Goal: Information Seeking & Learning: Learn about a topic

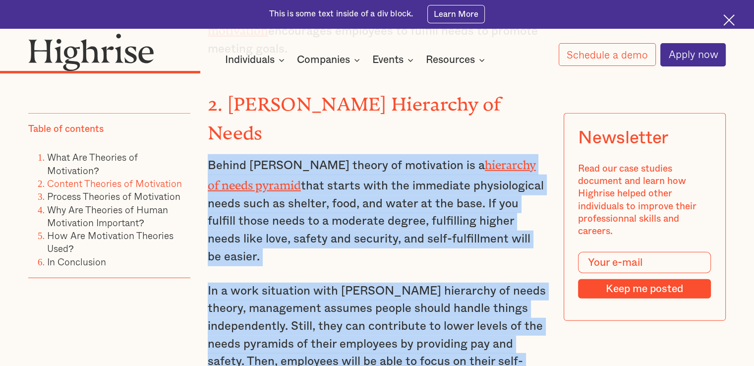
scroll to position [2462, 0]
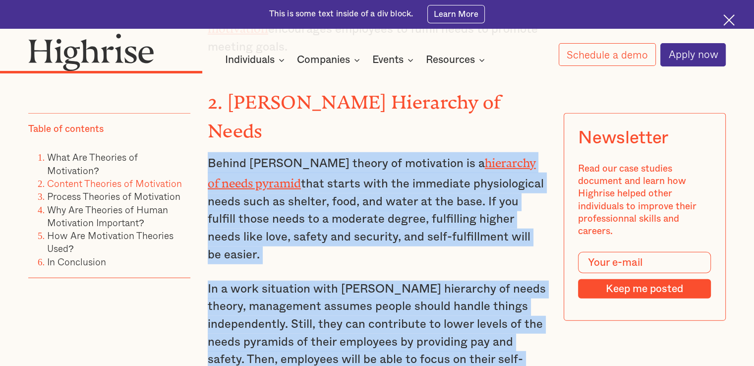
drag, startPoint x: 207, startPoint y: 148, endPoint x: 385, endPoint y: 303, distance: 235.8
copy div "Behind [PERSON_NAME] theory of motivation is a hierarchy of needs pyramid that …"
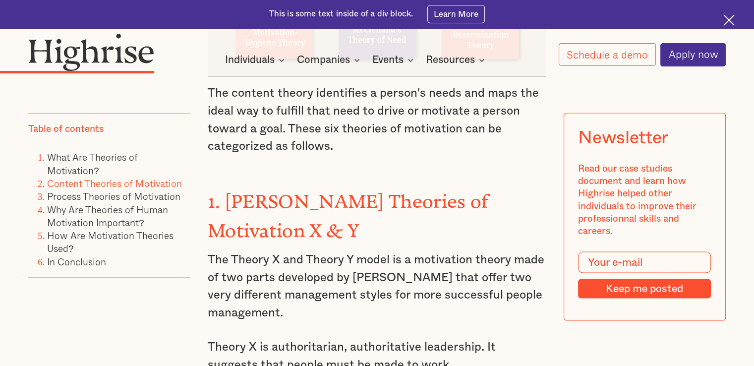
click at [252, 190] on strong "1. [PERSON_NAME] Theories of Motivation X & Y" at bounding box center [348, 210] width 281 height 41
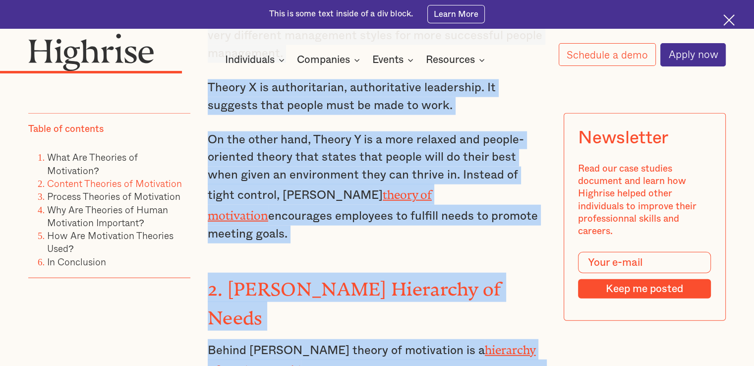
scroll to position [2345, 0]
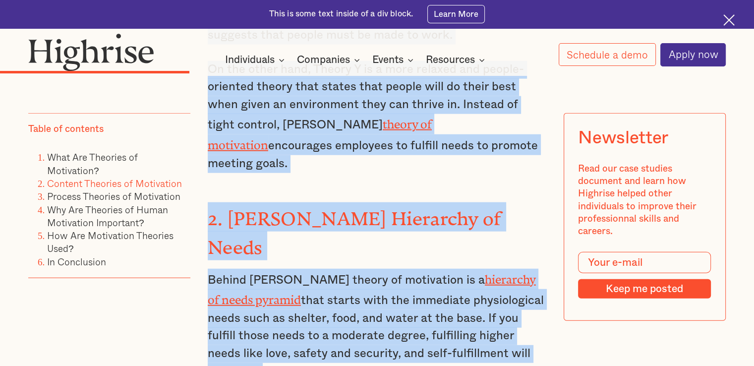
drag, startPoint x: 227, startPoint y: 183, endPoint x: 492, endPoint y: 118, distance: 273.2
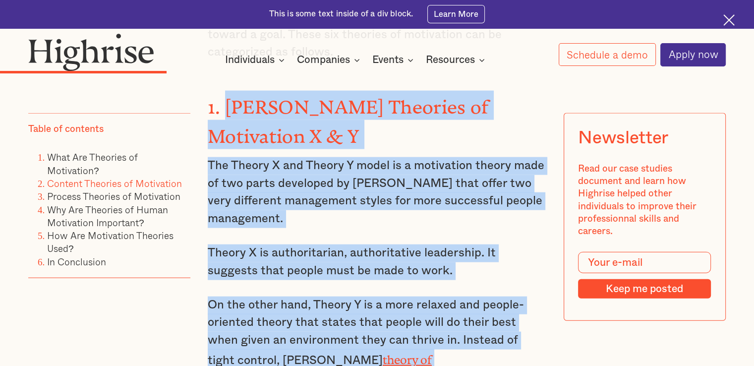
scroll to position [2048, 0]
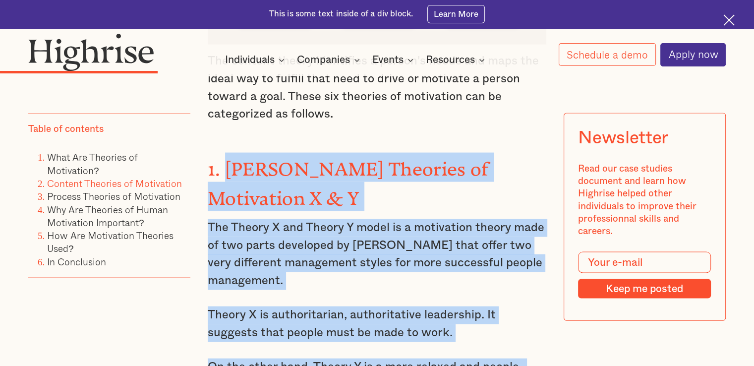
copy div "[PERSON_NAME] Theories of Motivation X & Y The Theory X and Theory Y model is a…"
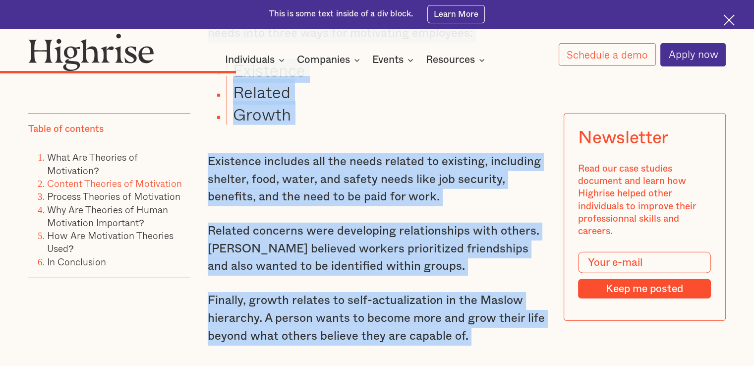
scroll to position [3041, 0]
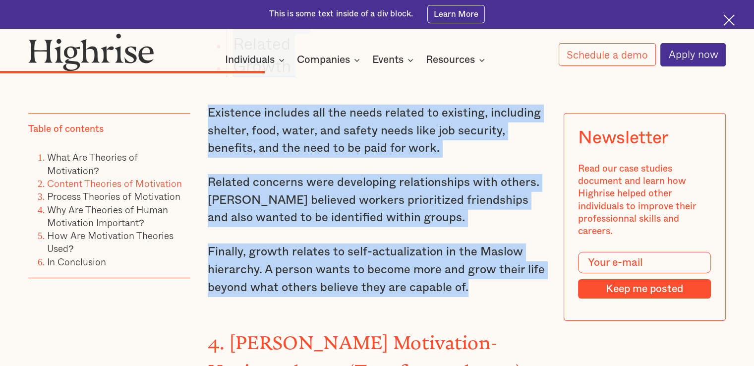
drag, startPoint x: 206, startPoint y: 172, endPoint x: 490, endPoint y: 185, distance: 283.9
click at [490, 185] on div "Content Theories of Motivation The content theory identifies a person's needs a…" at bounding box center [377, 115] width 339 height 2825
copy div "3. [PERSON_NAME] ERG Theory of Motivation [PERSON_NAME] created ERG theory to u…"
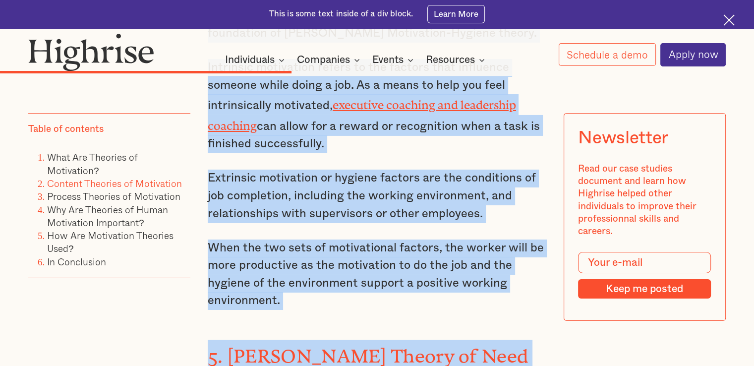
scroll to position [3493, 0]
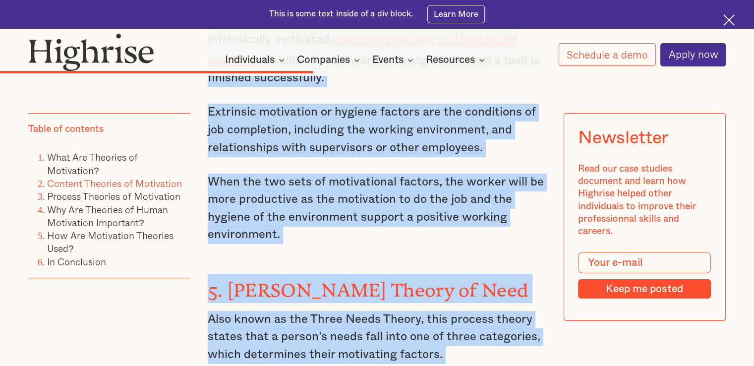
drag, startPoint x: 209, startPoint y: 142, endPoint x: 447, endPoint y: 122, distance: 238.8
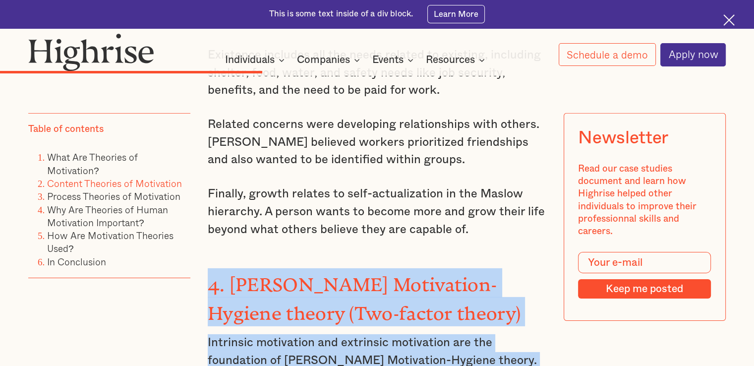
scroll to position [3096, 0]
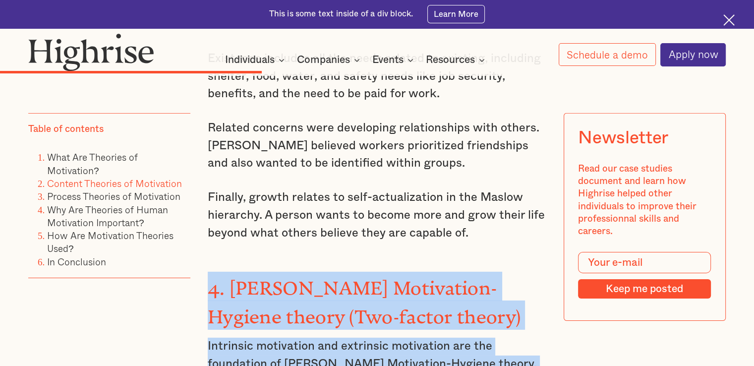
copy div "4. [PERSON_NAME] Motivation-Hygiene theory (Two-factor theory) Intrinsic motiva…"
